Goal: Task Accomplishment & Management: Use online tool/utility

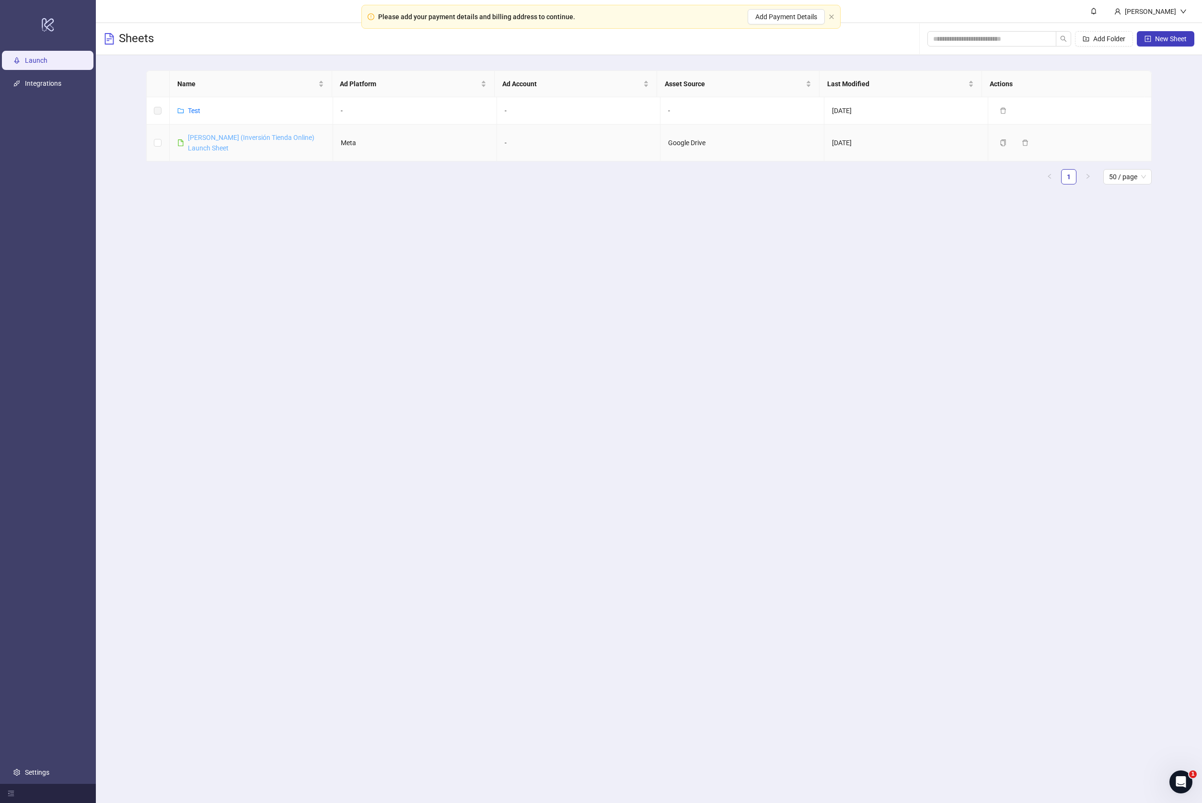
click at [223, 136] on link "[PERSON_NAME] (Inversión Tienda Online) Launch Sheet" at bounding box center [251, 143] width 127 height 18
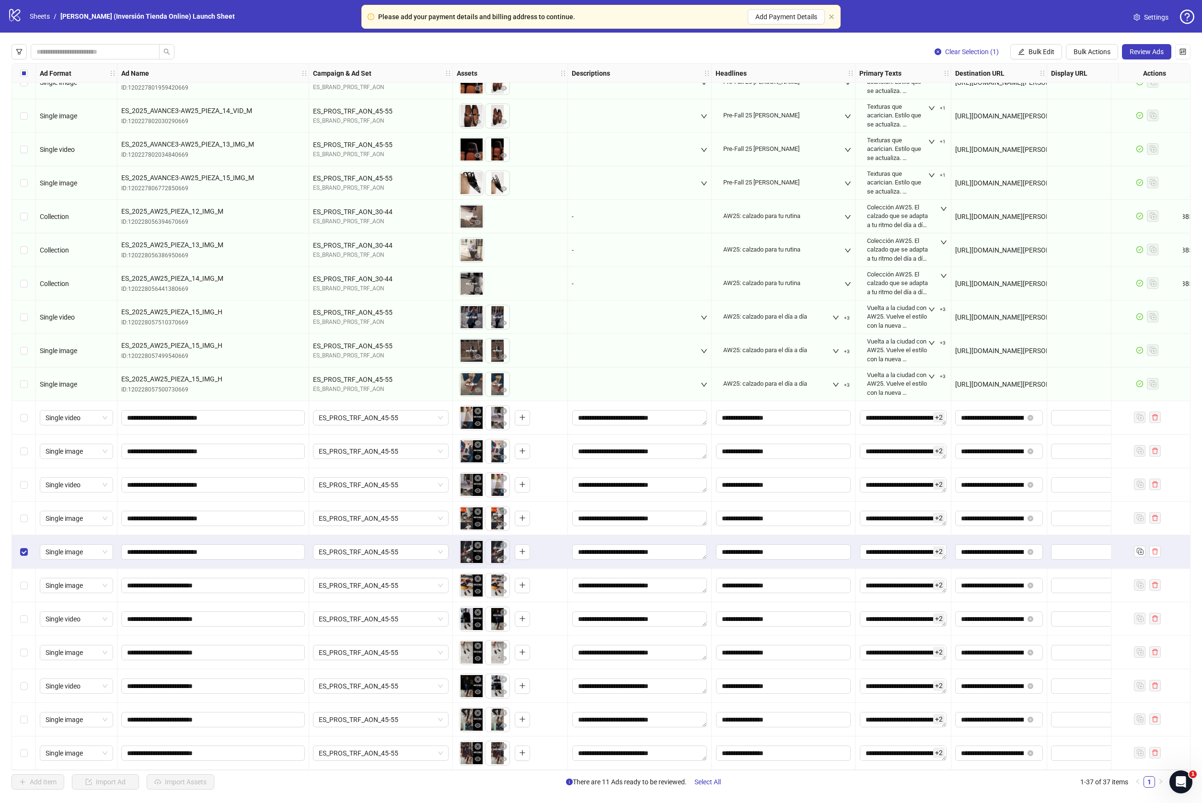
scroll to position [503, 0]
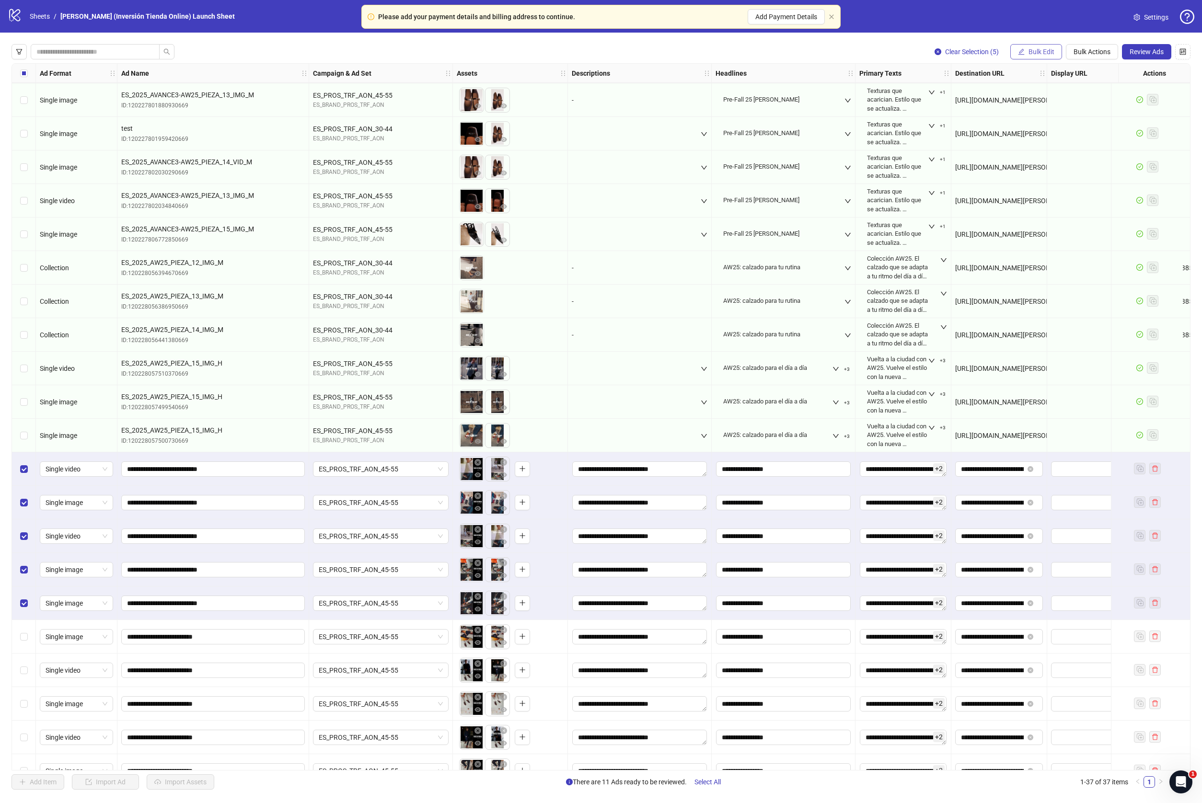
click at [1050, 48] on span "Bulk Edit" at bounding box center [1042, 52] width 26 height 8
click at [1042, 162] on span "Destination URL" at bounding box center [1045, 163] width 57 height 11
click at [1020, 91] on input "**********" at bounding box center [1005, 93] width 173 height 11
click at [1023, 88] on input "**********" at bounding box center [1005, 93] width 173 height 11
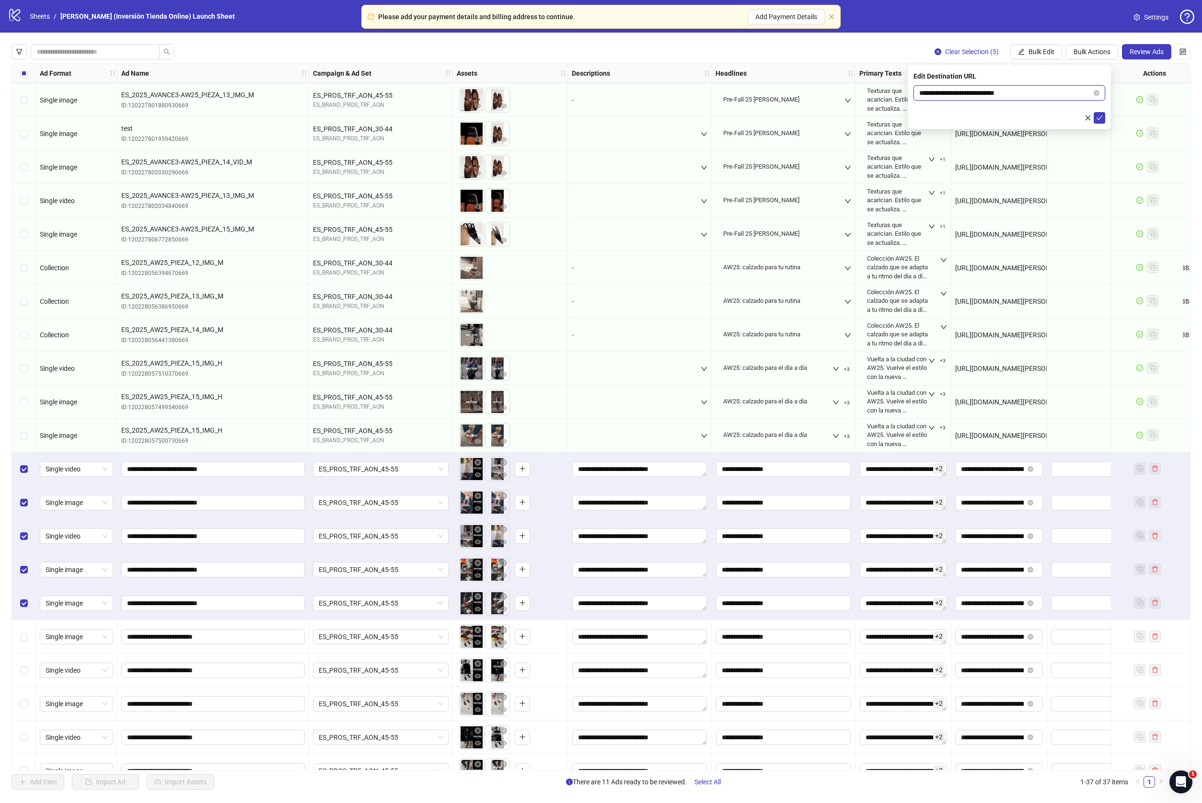
click at [1023, 88] on input "**********" at bounding box center [1005, 93] width 173 height 11
paste input "**********"
type input "**********"
click at [1101, 116] on icon "check" at bounding box center [1099, 118] width 7 height 7
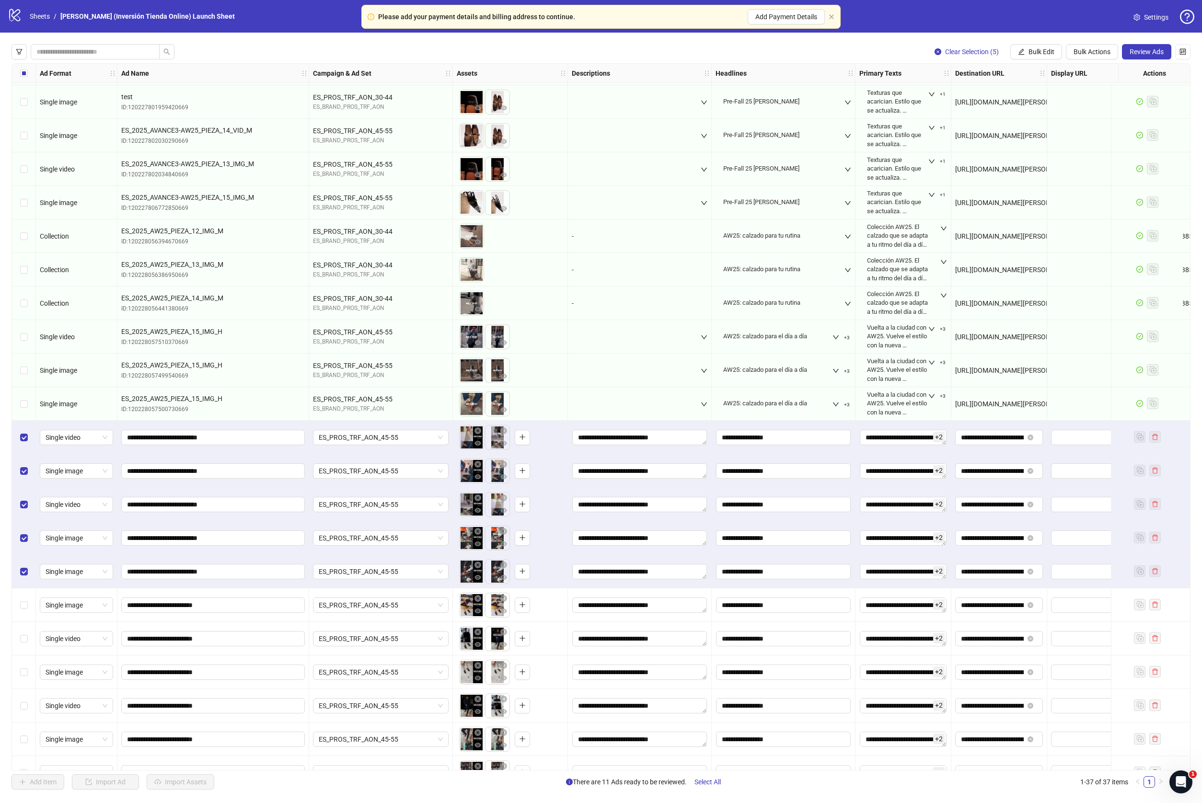
scroll to position [558, 0]
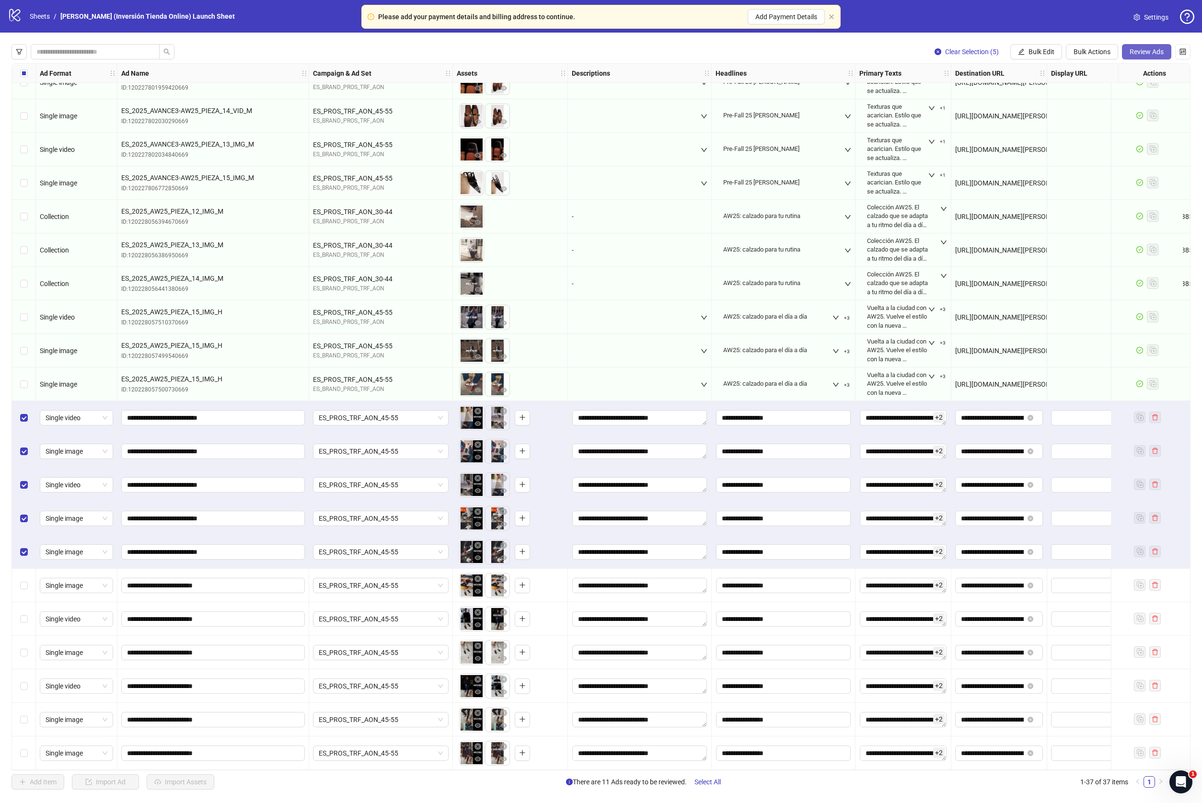
click at [1155, 49] on span "Review Ads" at bounding box center [1147, 52] width 34 height 8
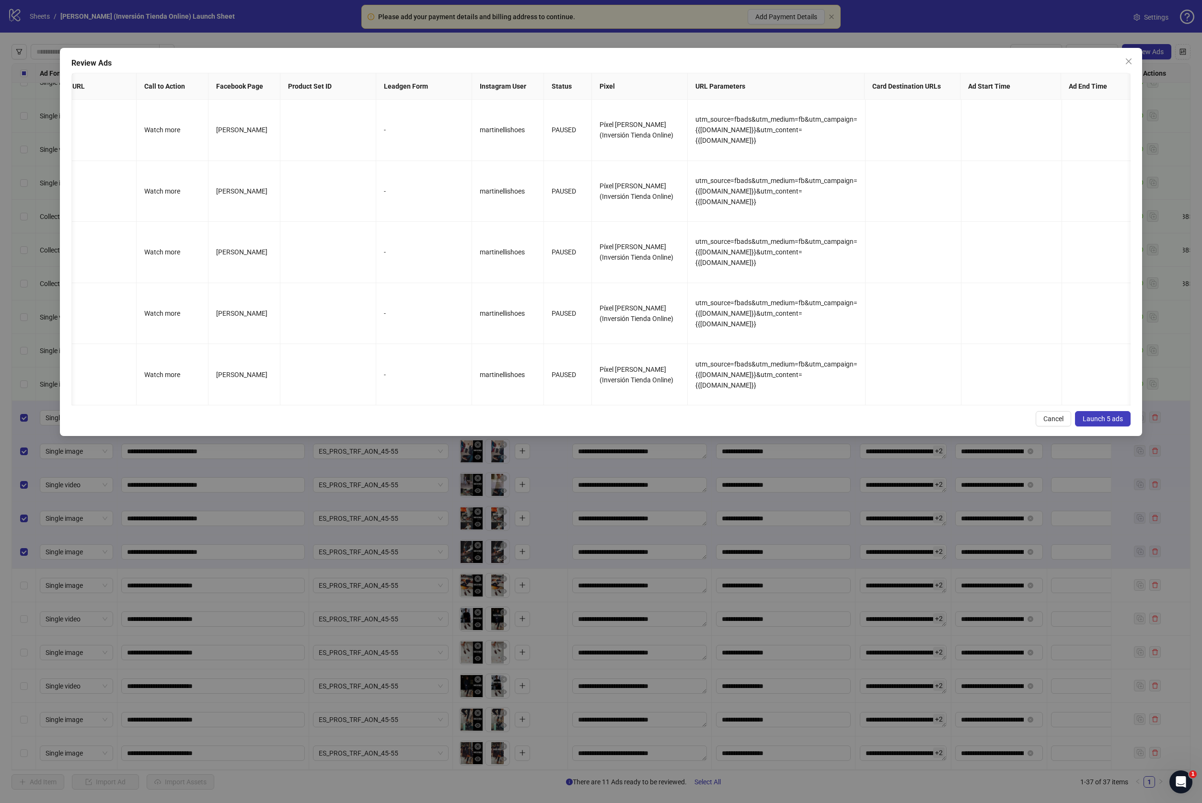
scroll to position [0, 840]
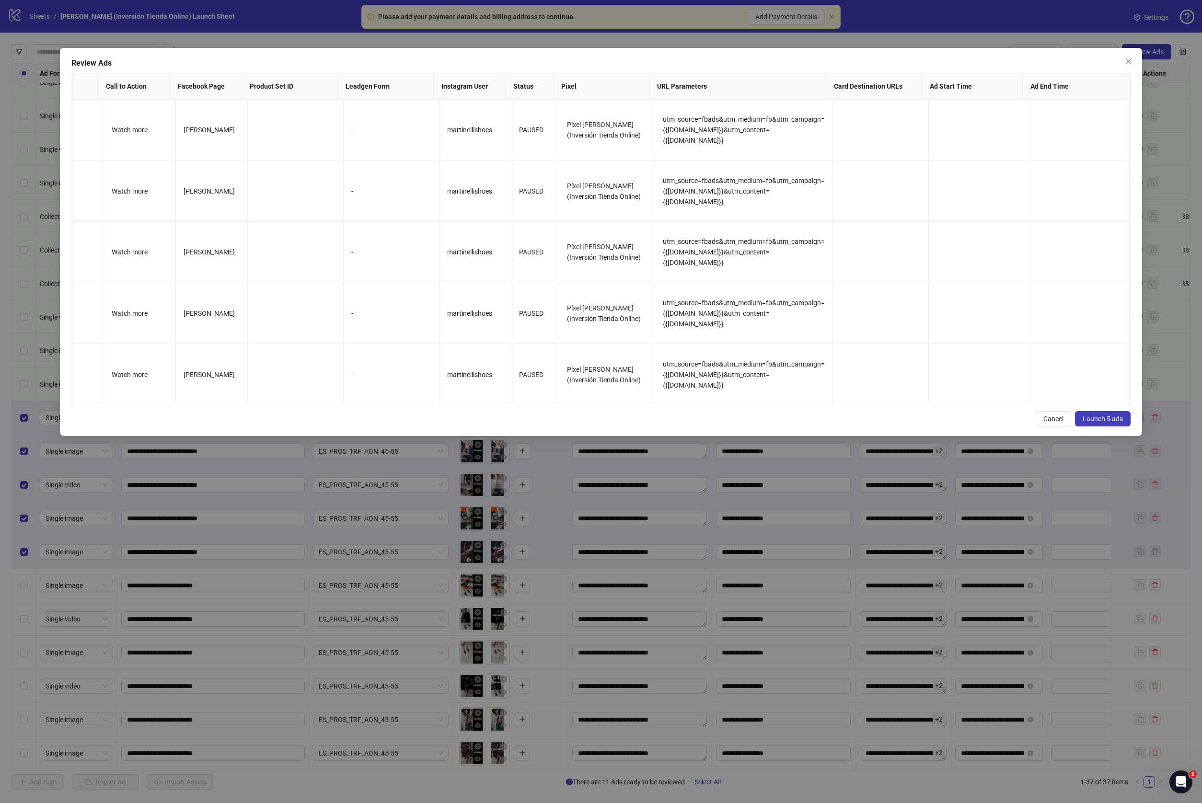
click at [1103, 423] on span "Launch 5 ads" at bounding box center [1103, 419] width 40 height 8
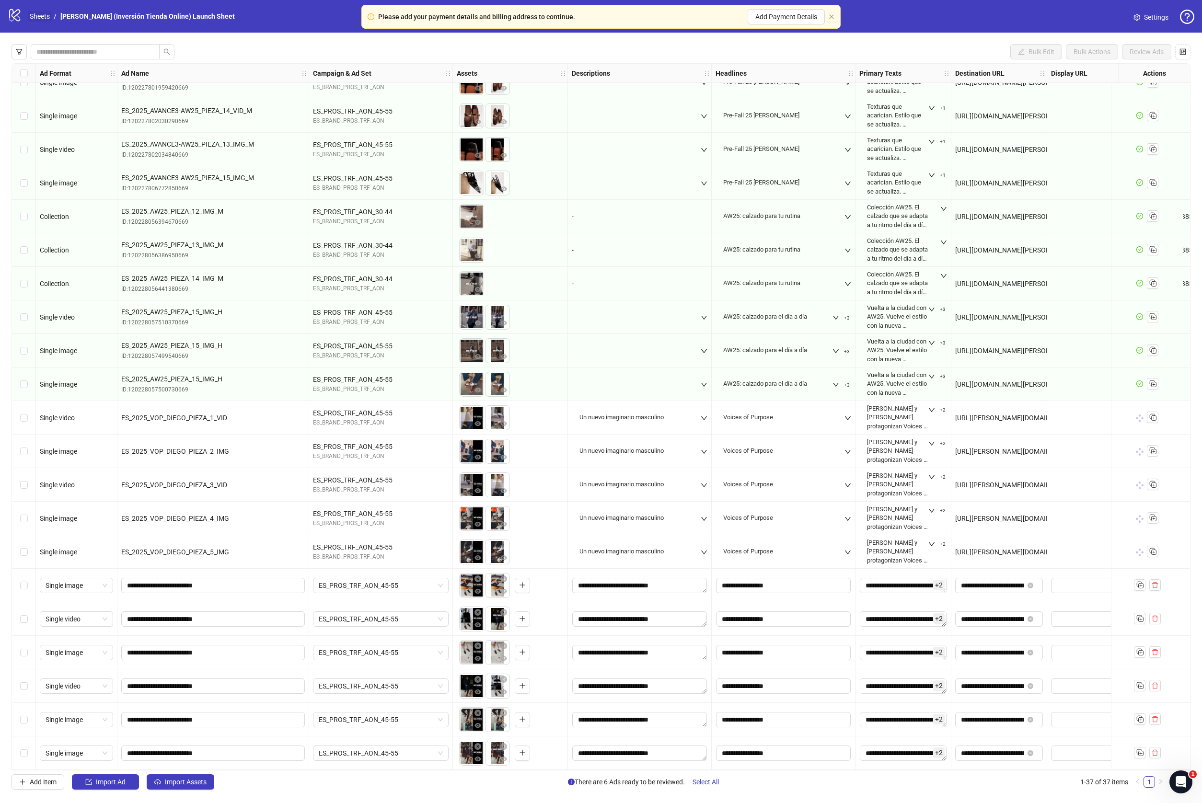
click at [39, 17] on link "Sheets" at bounding box center [40, 16] width 24 height 11
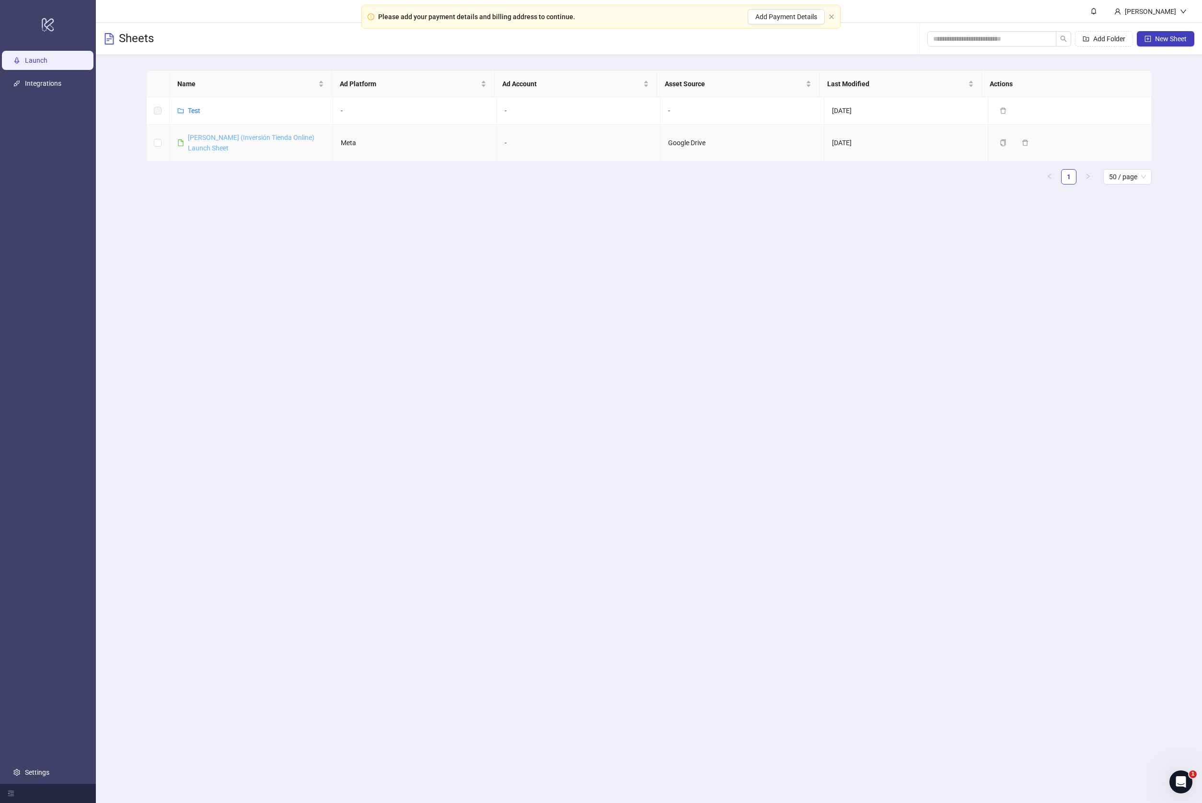
click at [234, 139] on link "[PERSON_NAME] (Inversión Tienda Online) Launch Sheet" at bounding box center [251, 143] width 127 height 18
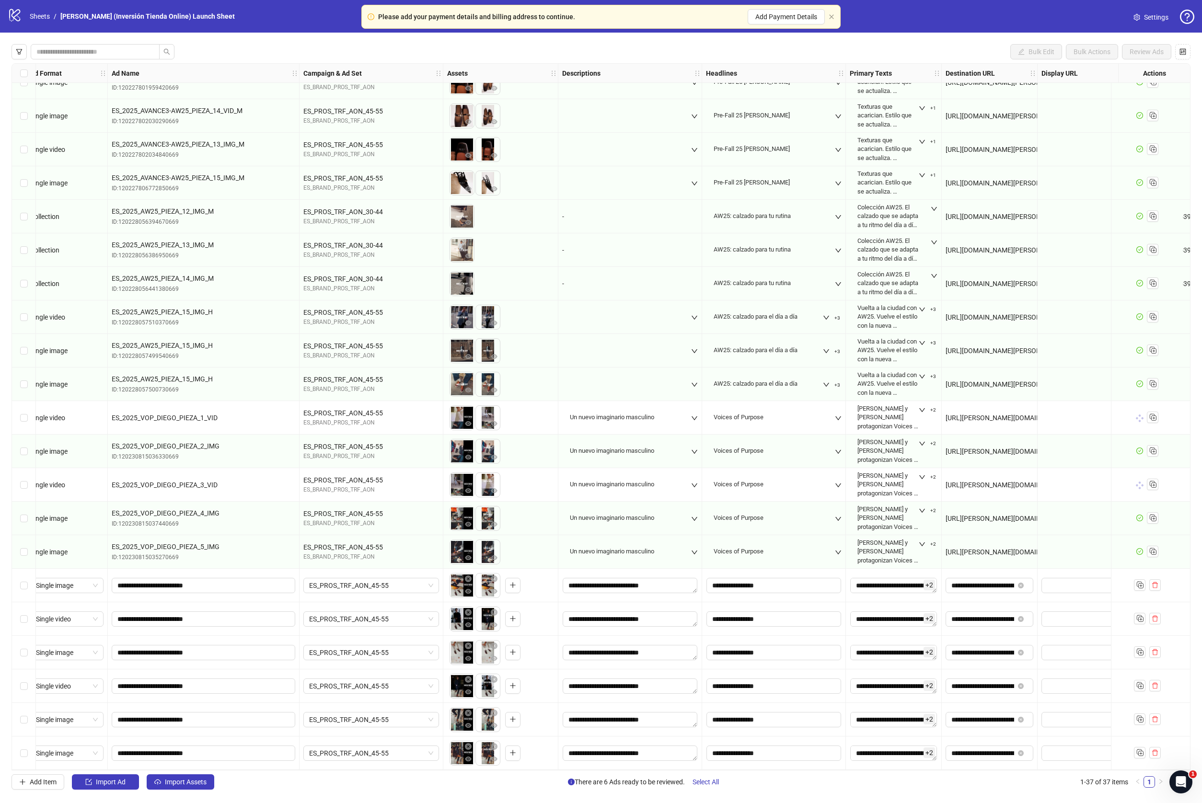
scroll to position [558, 0]
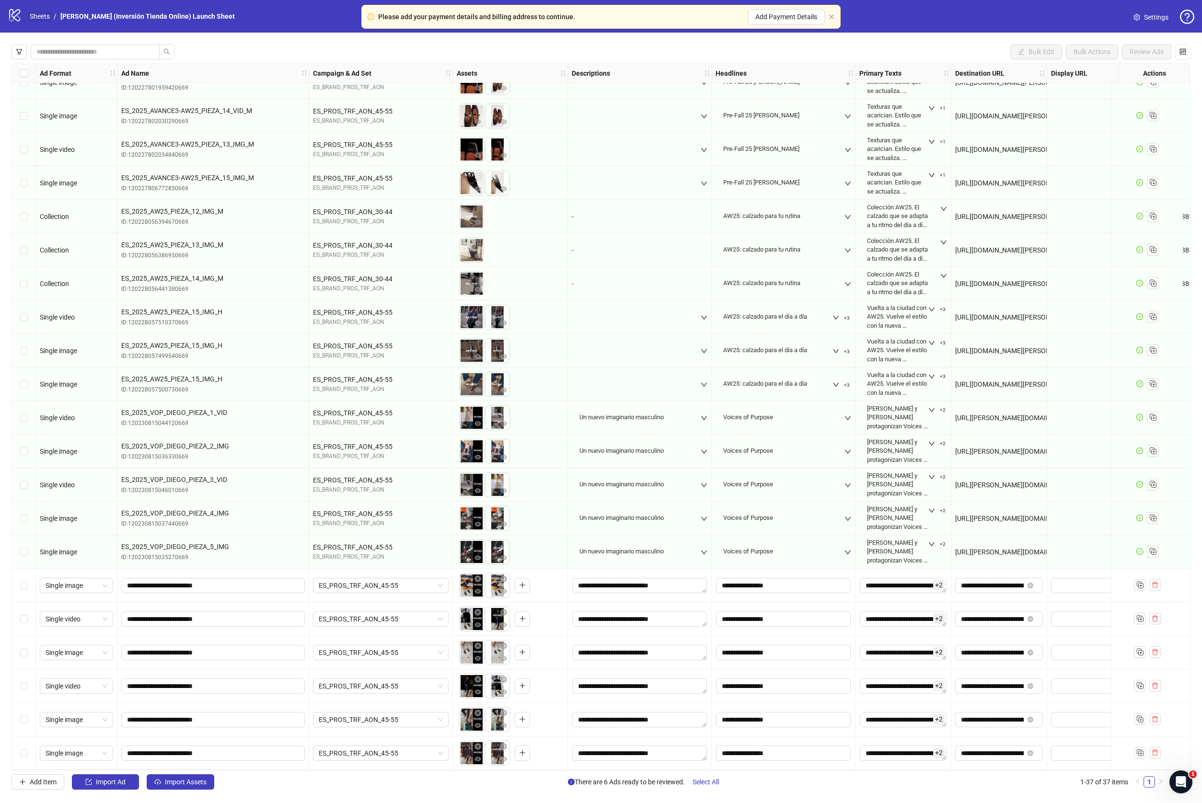
click at [38, 15] on link "Sheets" at bounding box center [40, 16] width 24 height 11
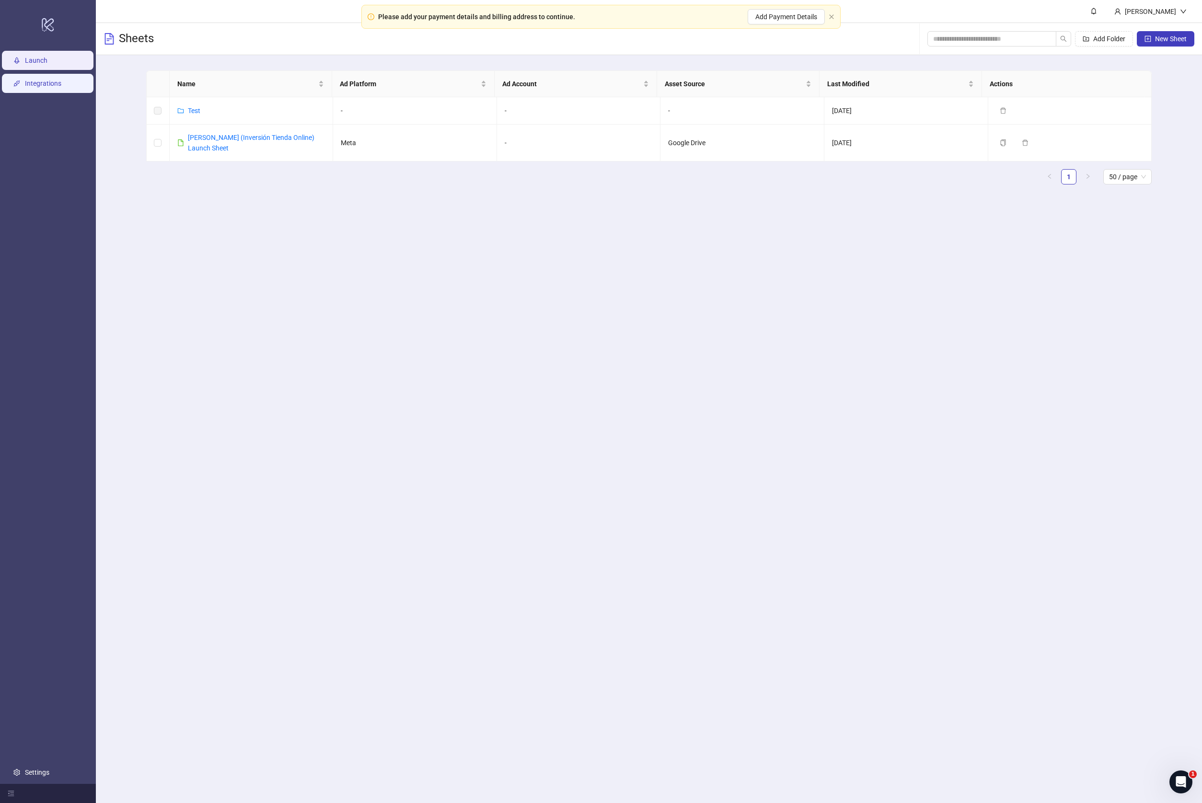
click at [47, 86] on link "Integrations" at bounding box center [43, 84] width 36 height 8
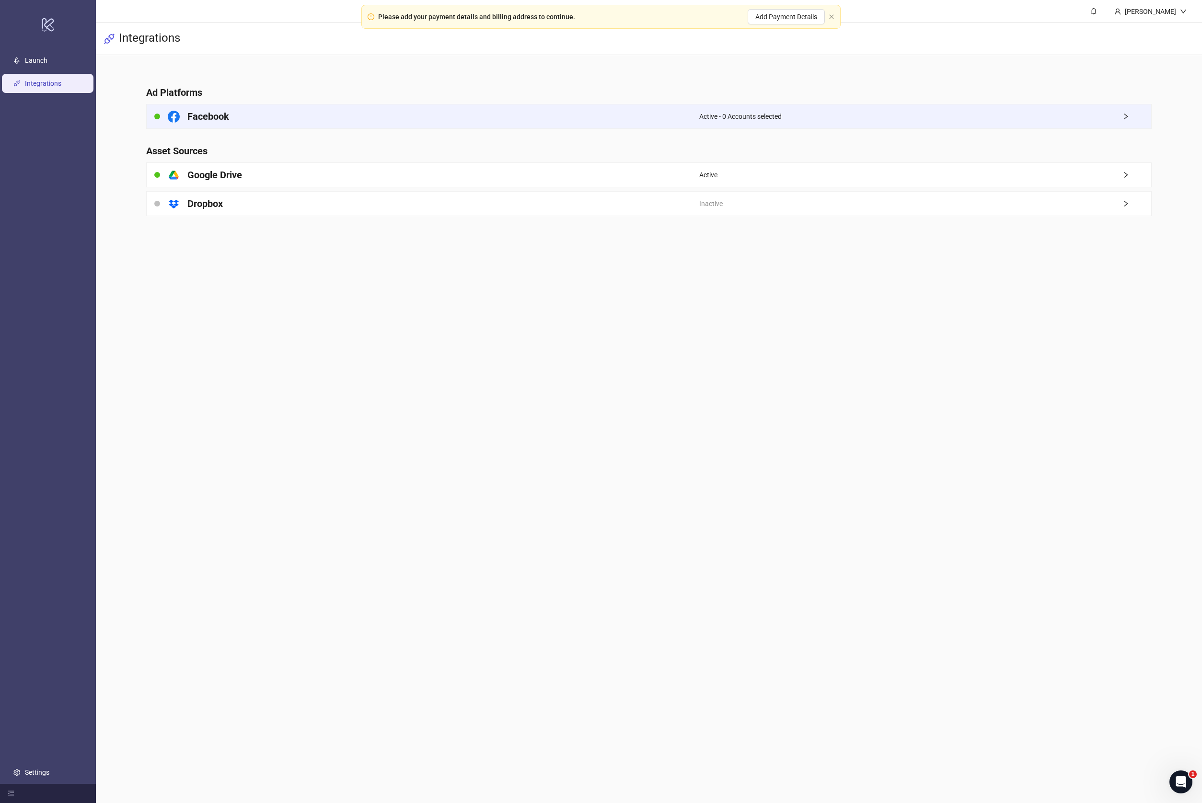
click at [235, 117] on div "Facebook" at bounding box center [423, 116] width 553 height 24
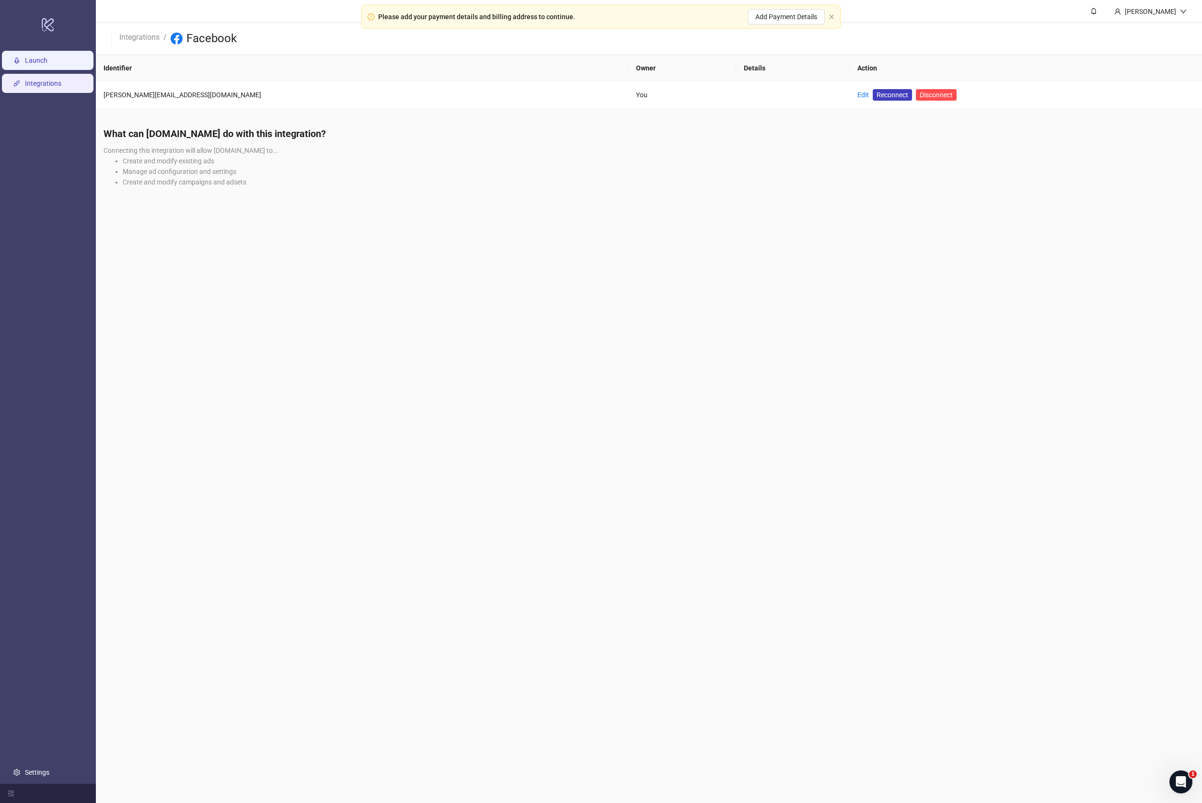
click at [47, 57] on link "Launch" at bounding box center [36, 61] width 23 height 8
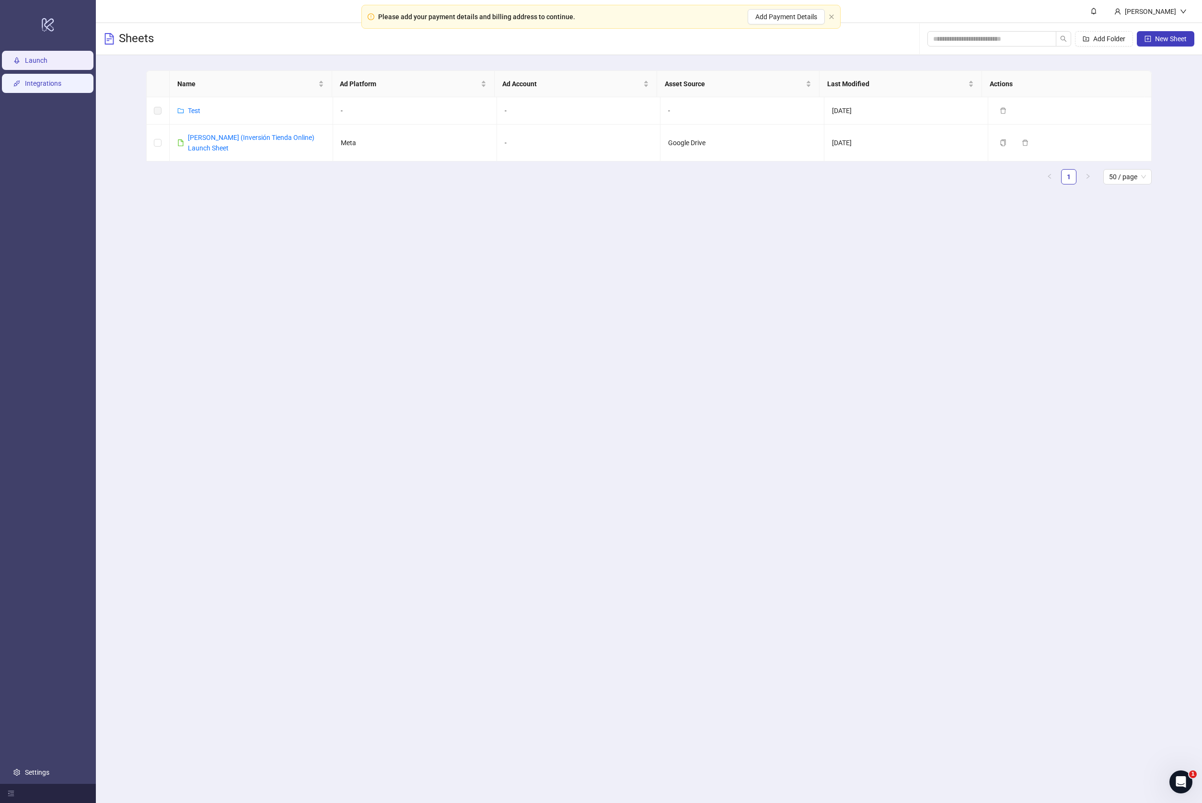
click at [38, 84] on link "Integrations" at bounding box center [43, 84] width 36 height 8
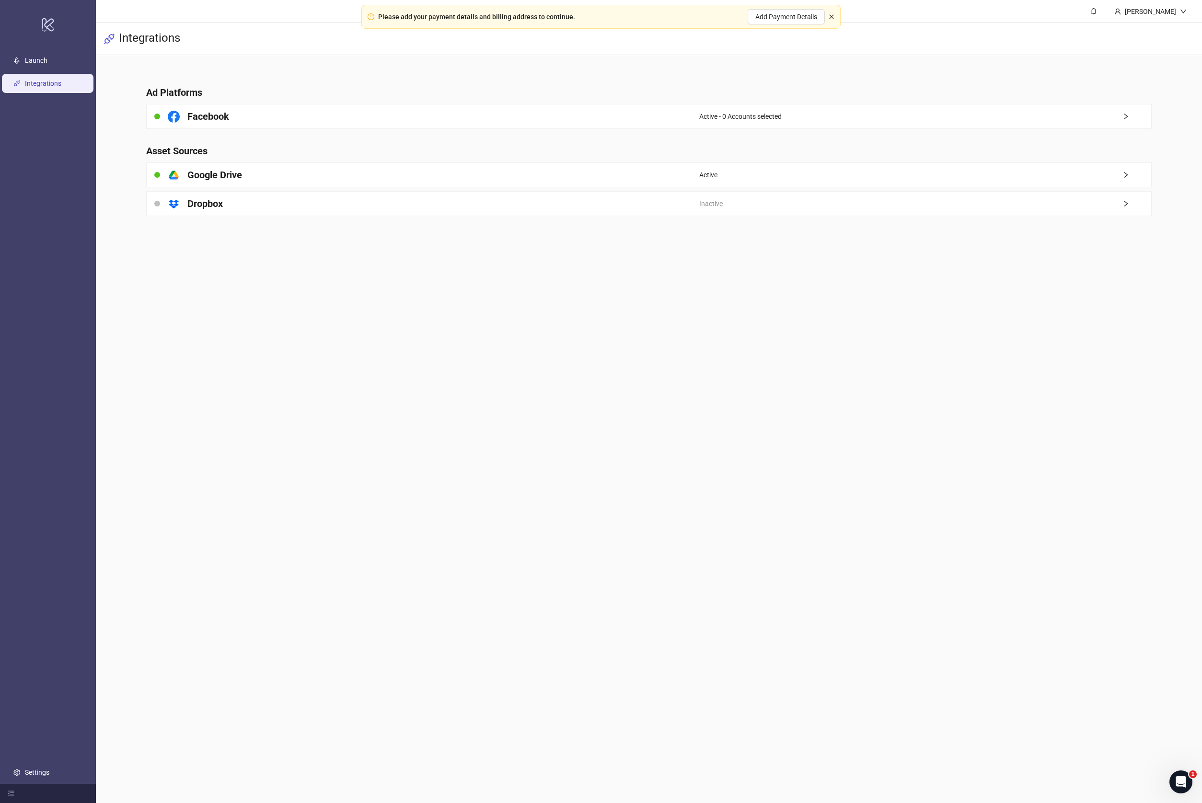
click at [834, 16] on icon "close" at bounding box center [832, 17] width 6 height 6
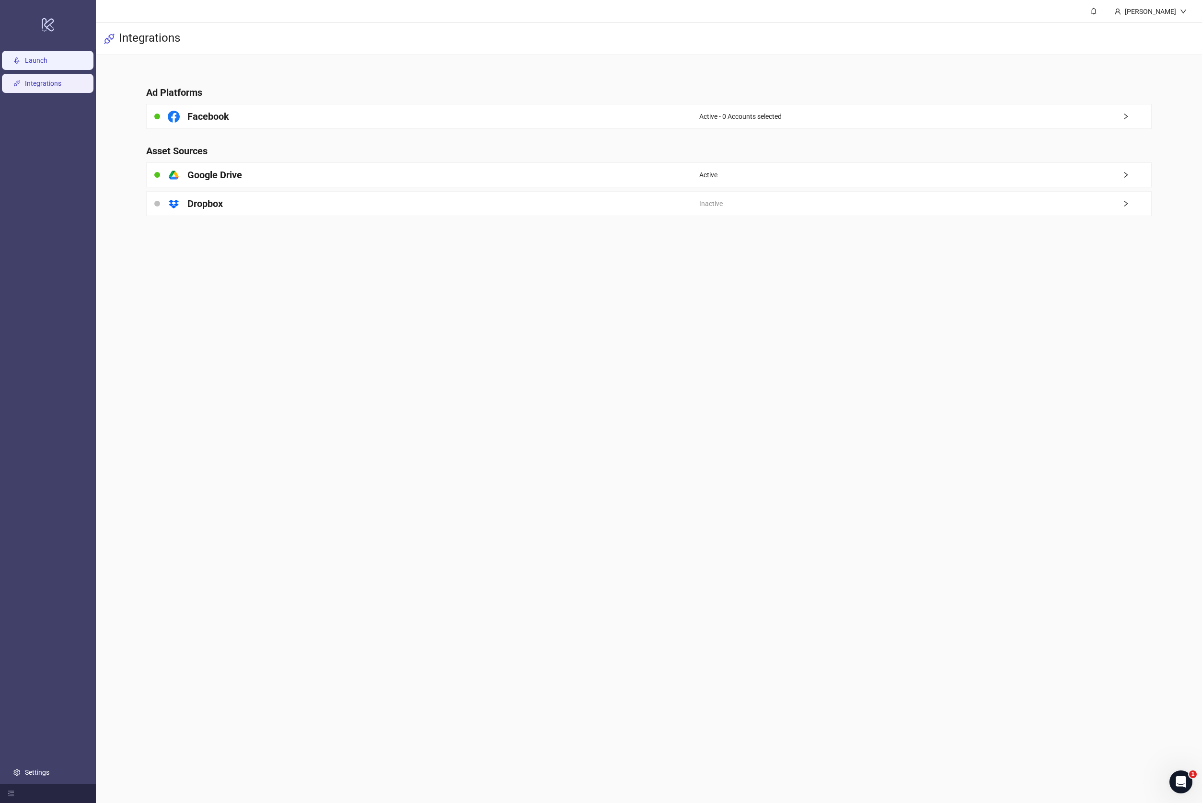
click at [47, 62] on link "Launch" at bounding box center [36, 61] width 23 height 8
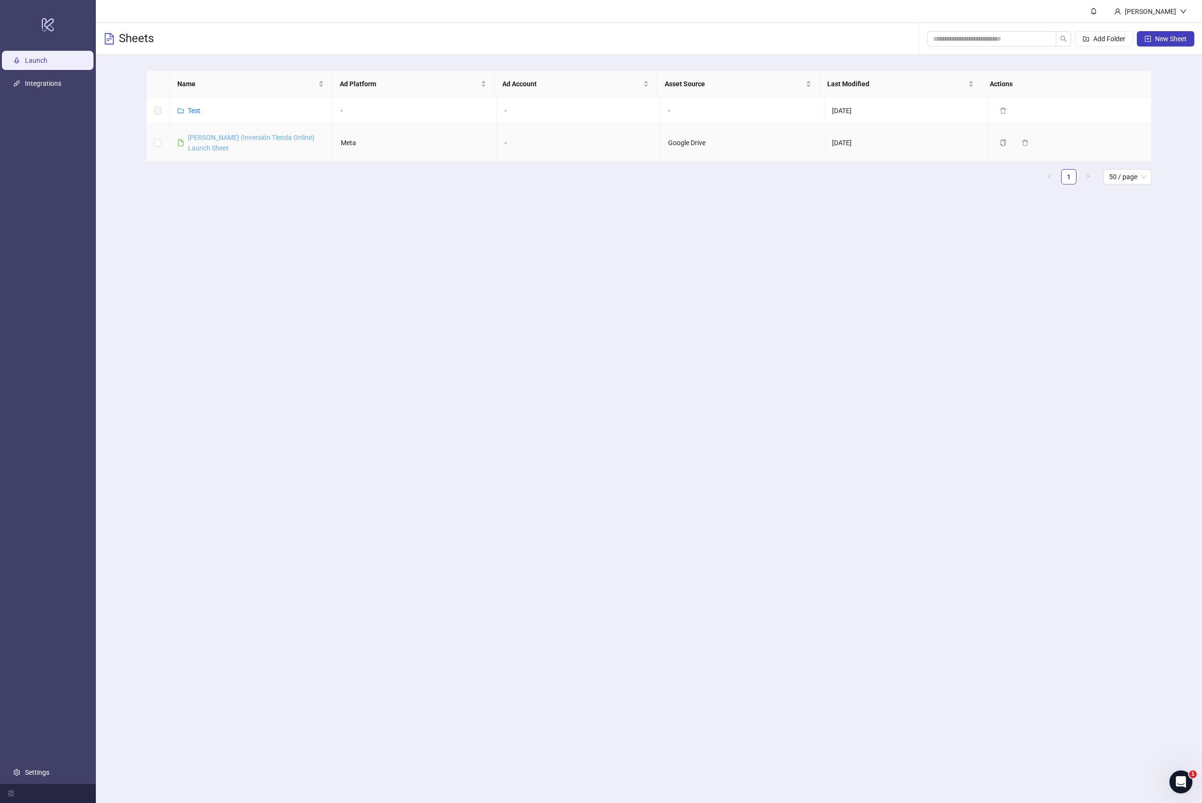
click at [238, 137] on link "[PERSON_NAME] (Inversión Tienda Online) Launch Sheet" at bounding box center [251, 143] width 127 height 18
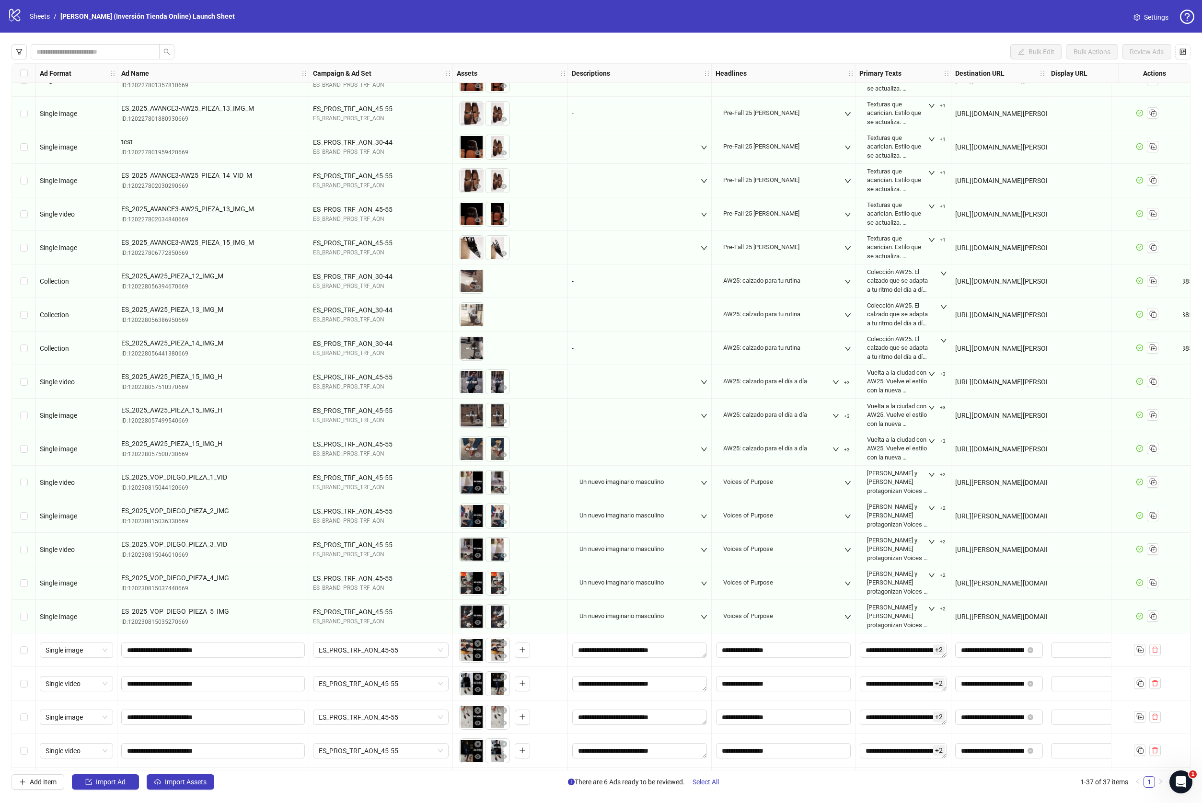
scroll to position [558, 0]
